Goal: Task Accomplishment & Management: Use online tool/utility

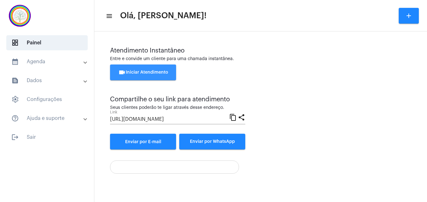
click at [145, 70] on span "videocam Iniciar Atendimento" at bounding box center [143, 72] width 50 height 4
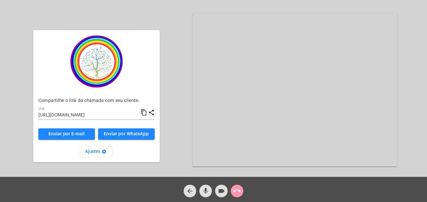
click at [144, 113] on mat-icon "content_copy" at bounding box center [144, 113] width 7 height 8
click at [210, 192] on button "mic" at bounding box center [205, 191] width 13 height 13
click at [207, 192] on mat-icon "mic_off" at bounding box center [206, 191] width 8 height 8
click at [206, 191] on mat-icon "mic" at bounding box center [206, 191] width 8 height 8
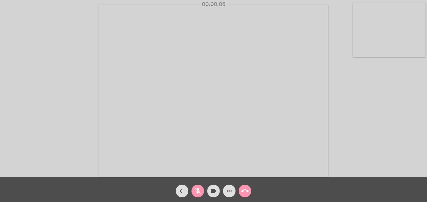
click at [198, 190] on mat-icon "mic_off" at bounding box center [198, 191] width 8 height 8
click at [361, 45] on video at bounding box center [389, 30] width 73 height 54
click at [186, 172] on video at bounding box center [270, 90] width 229 height 172
